Goal: Obtain resource: Obtain resource

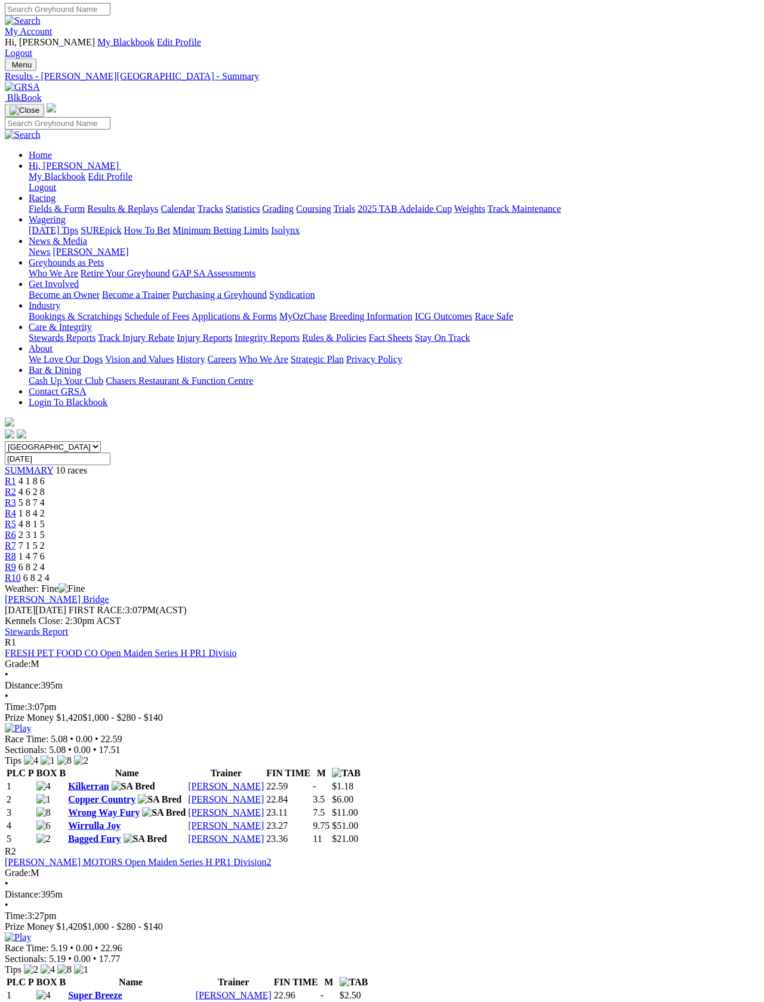
scroll to position [2, 0]
click at [38, 204] on link "Fields & Form" at bounding box center [57, 209] width 56 height 10
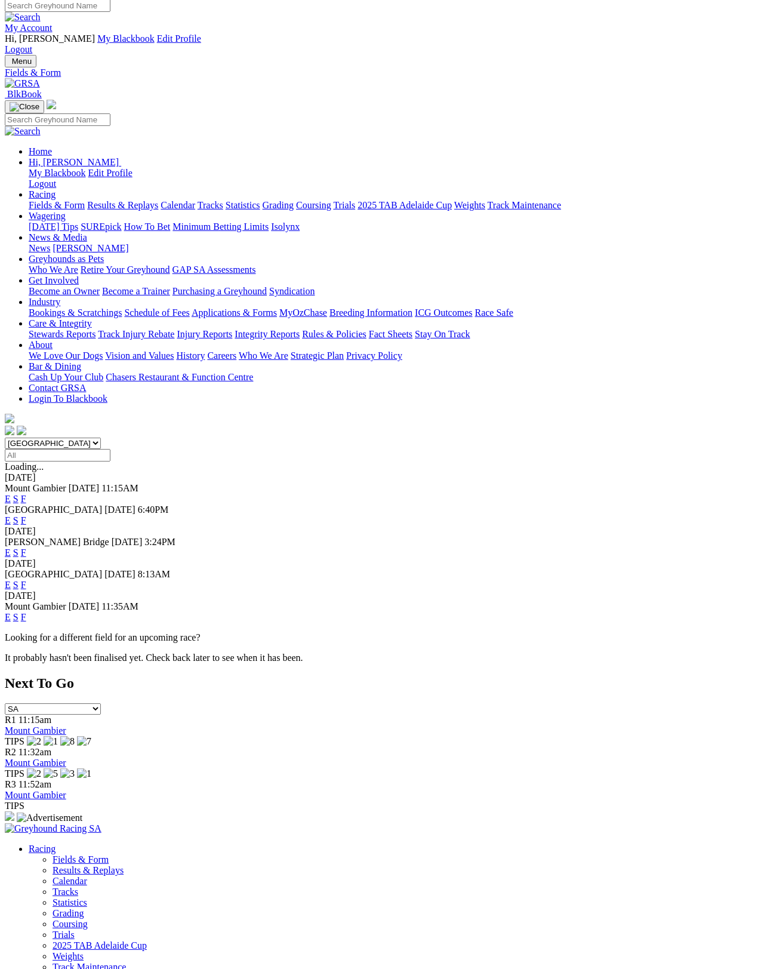
scroll to position [5, 0]
click at [26, 547] on link "F" at bounding box center [23, 552] width 5 height 10
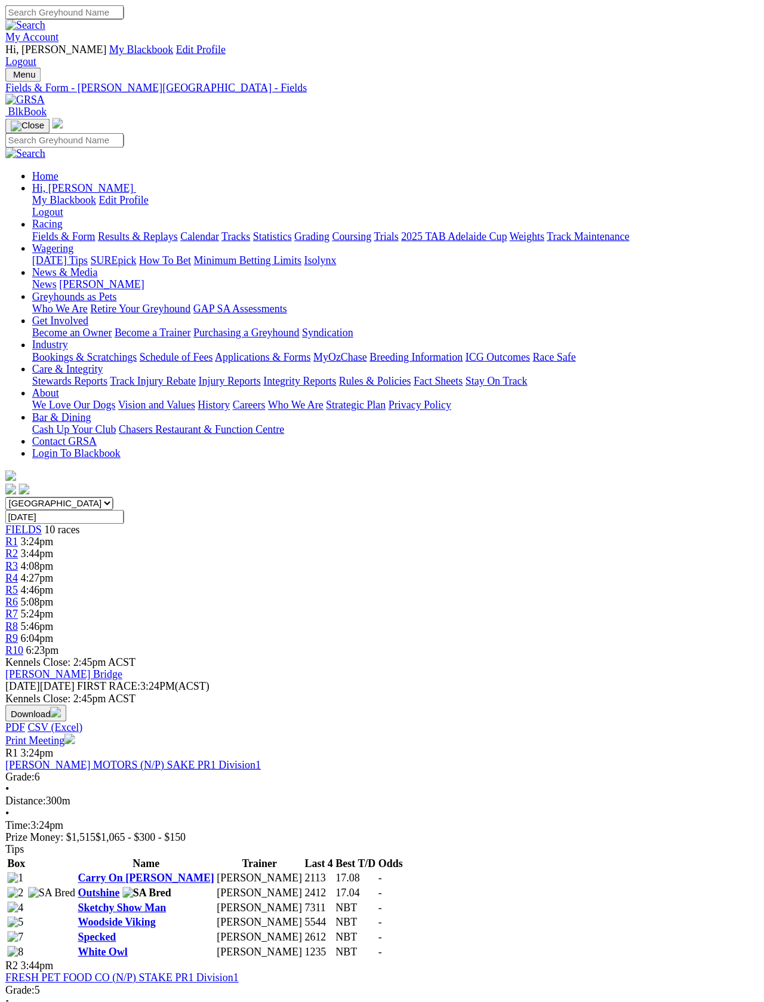
scroll to position [2, 0]
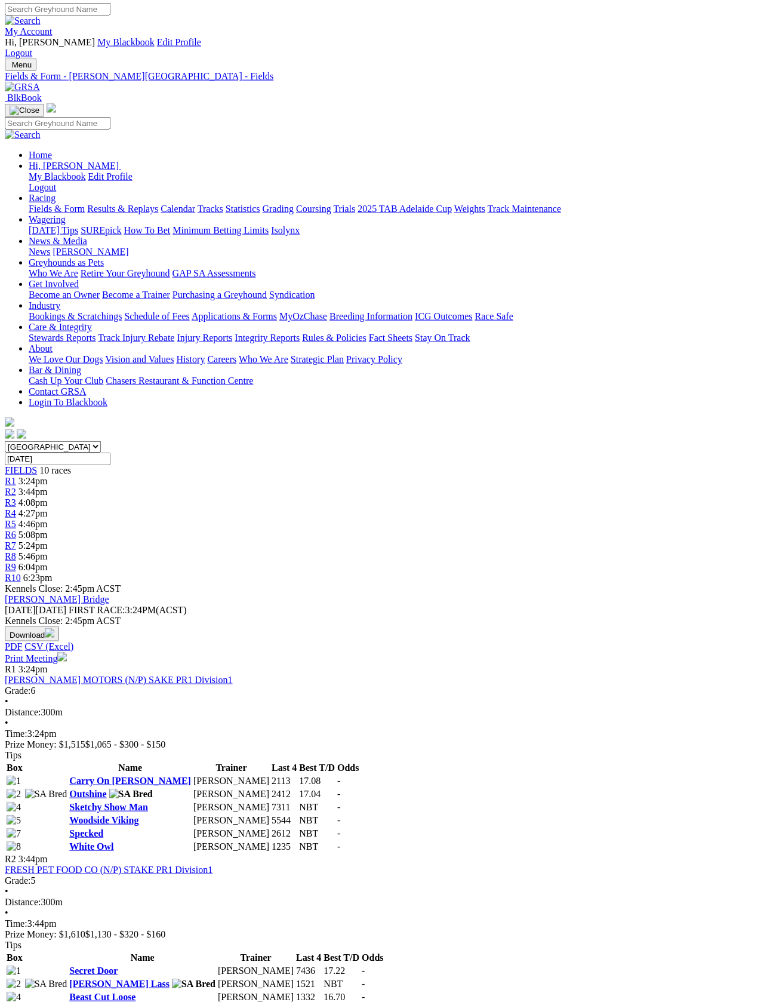
click at [67, 653] on link "Print Meeting" at bounding box center [36, 658] width 62 height 10
click at [44, 205] on link "Fields & Form" at bounding box center [57, 210] width 56 height 10
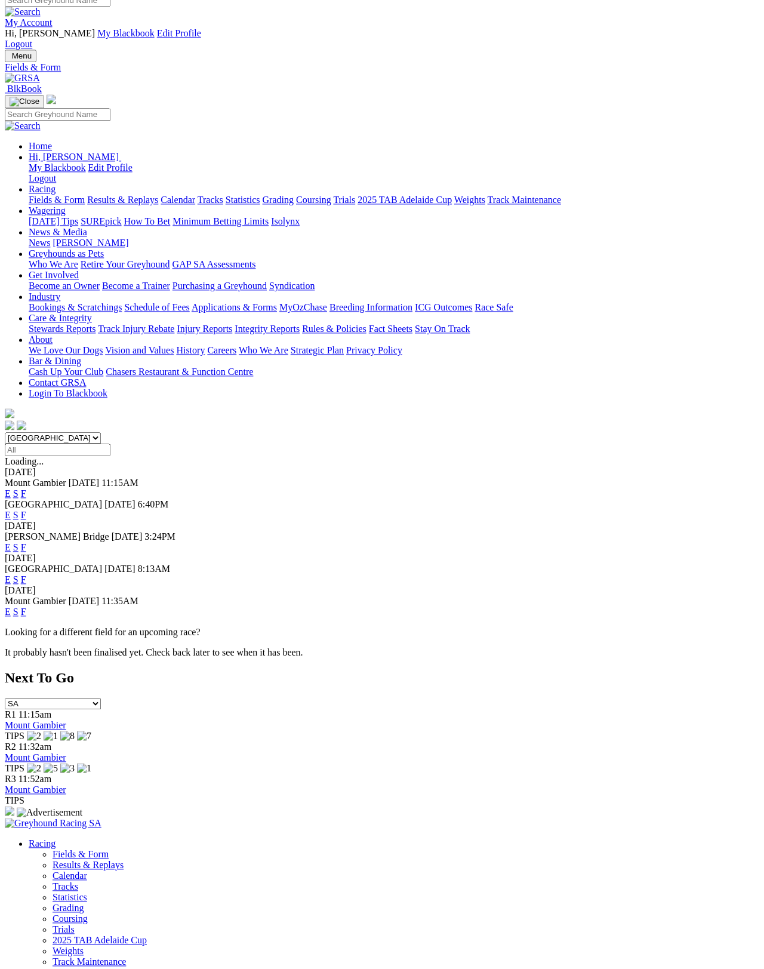
scroll to position [10, 0]
click at [26, 575] on link "F" at bounding box center [23, 580] width 5 height 10
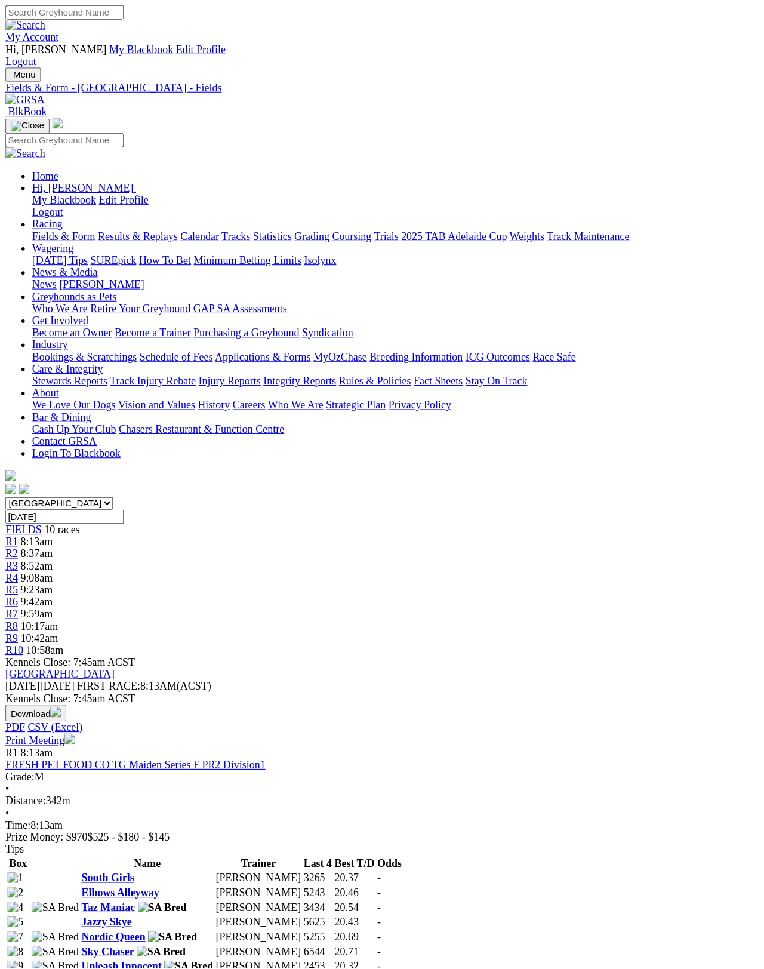
scroll to position [5, 0]
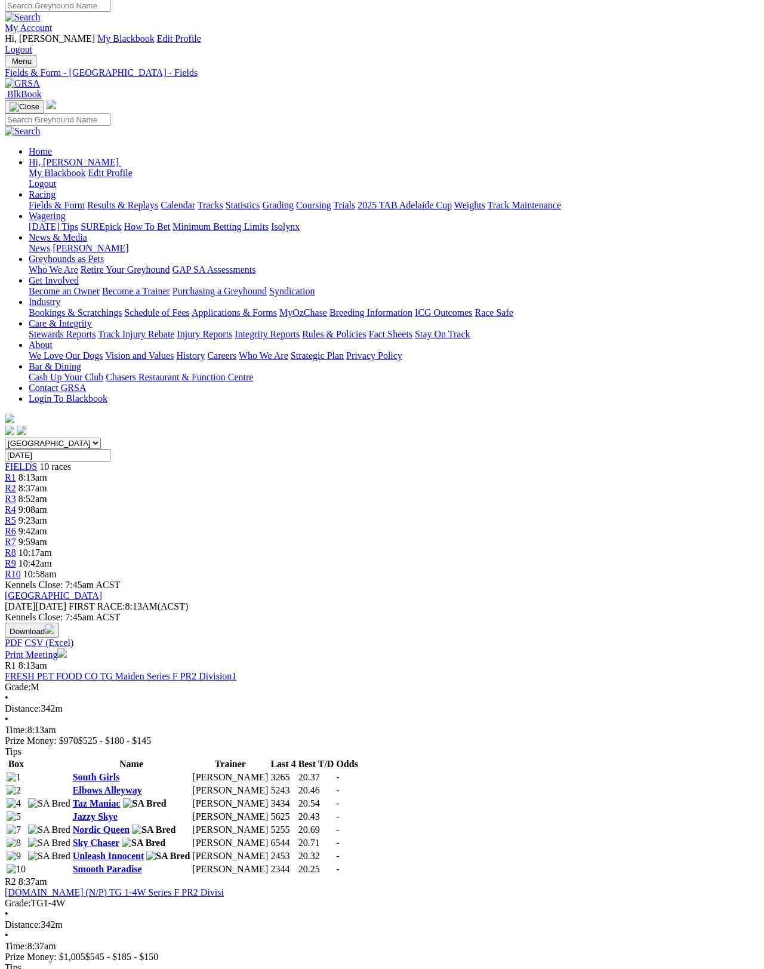
click at [67, 650] on link "Print Meeting" at bounding box center [36, 655] width 62 height 10
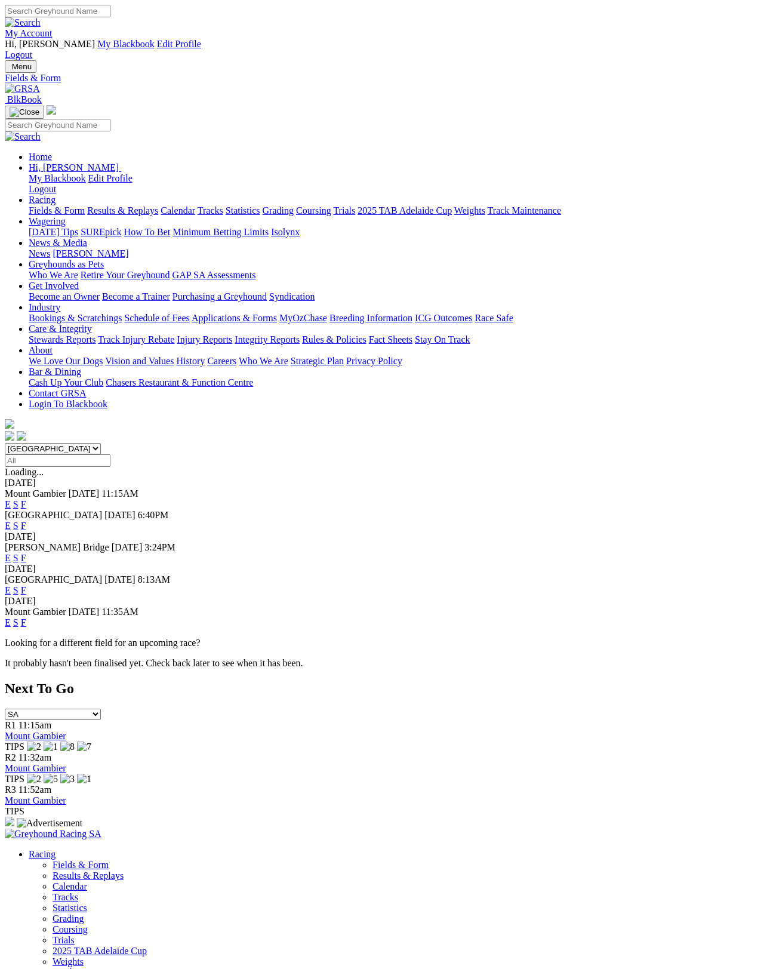
scroll to position [10, 0]
